Goal: Information Seeking & Learning: Learn about a topic

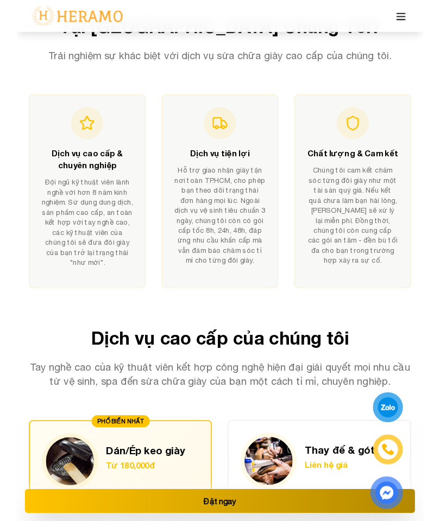
scroll to position [666, 0]
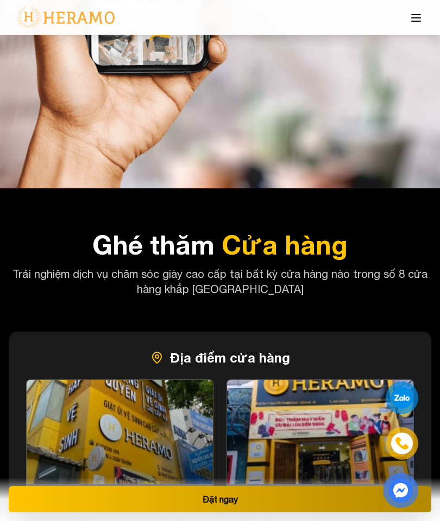
scroll to position [6142, 0]
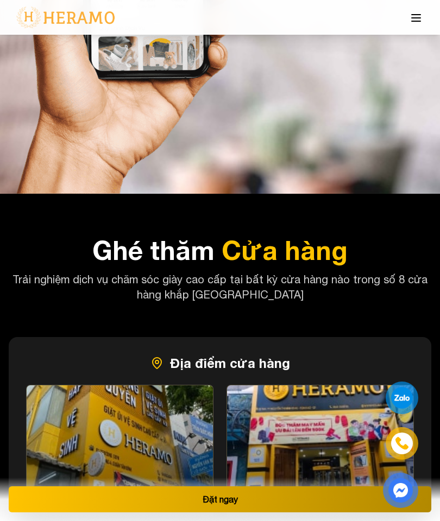
click at [415, 19] on icon at bounding box center [415, 17] width 13 height 13
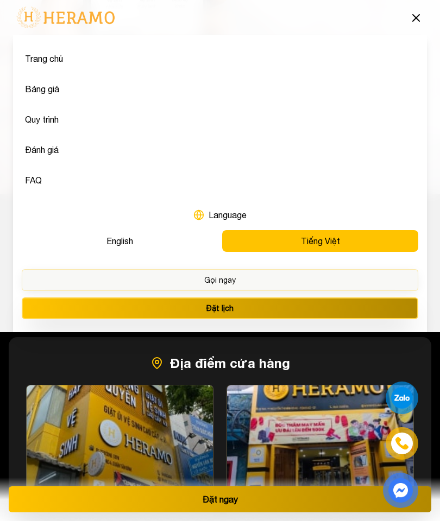
click at [38, 87] on button "Bảng giá" at bounding box center [220, 89] width 396 height 22
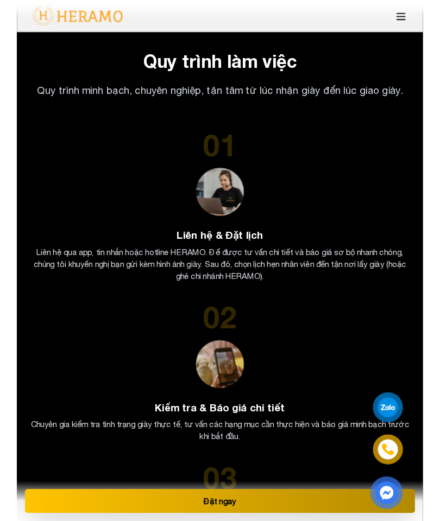
scroll to position [2277, 0]
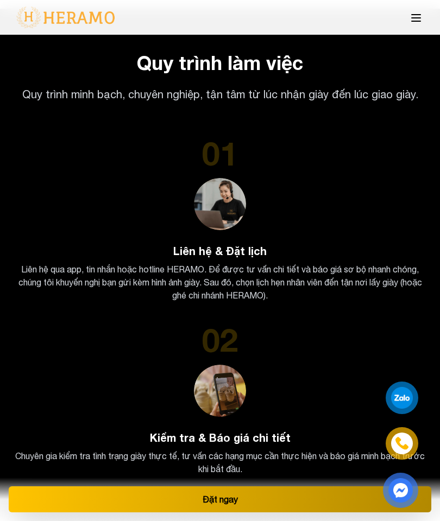
scroll to position [6142, 0]
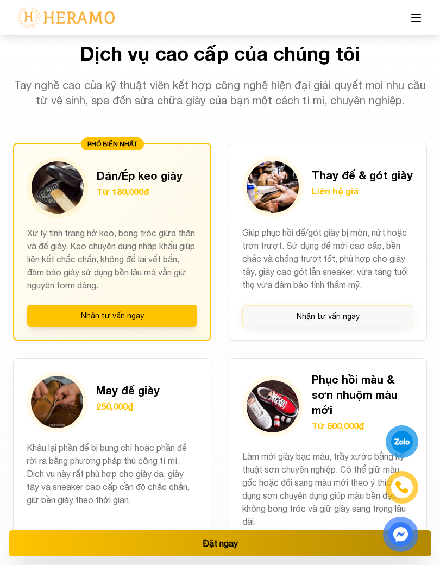
scroll to position [939, 0]
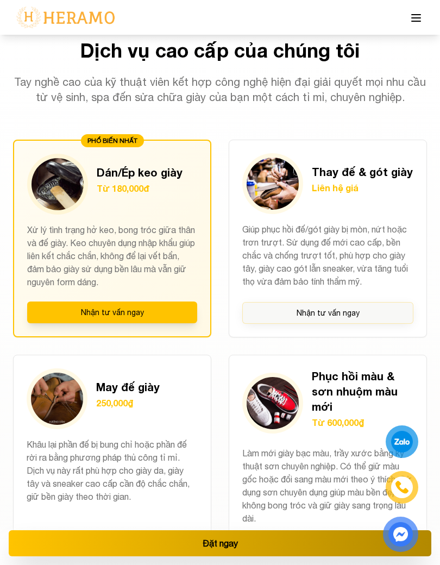
click at [150, 230] on p "Xử lý tình trạng hở keo, bong tróc giữa thân và đế giày. Keo chuyên dụng nhập k…" at bounding box center [112, 255] width 170 height 65
click at [161, 301] on button "Nhận tư vấn ngay" at bounding box center [112, 312] width 170 height 22
click at [187, 223] on p "Xử lý tình trạng hở keo, bong tróc giữa thân và đế giày. Keo chuyên dụng nhập k…" at bounding box center [112, 255] width 170 height 65
click at [168, 245] on p "Xử lý tình trạng hở keo, bong tróc giữa thân và đế giày. Keo chuyên dụng nhập k…" at bounding box center [112, 255] width 170 height 65
click at [167, 245] on p "Xử lý tình trạng hở keo, bong tróc giữa thân và đế giày. Keo chuyên dụng nhập k…" at bounding box center [112, 255] width 170 height 65
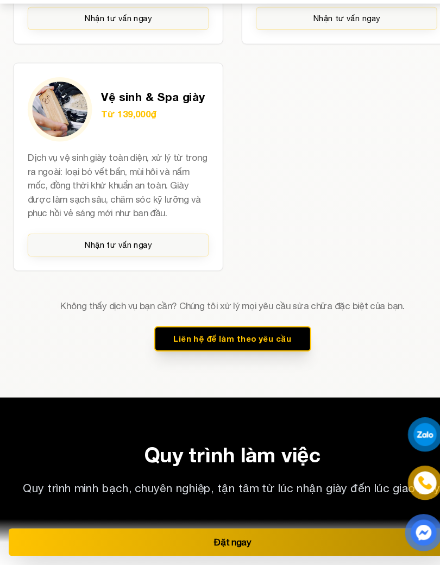
scroll to position [1888, 0]
